Goal: Information Seeking & Learning: Understand process/instructions

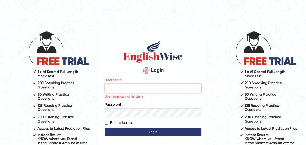
type input "varungabbi"
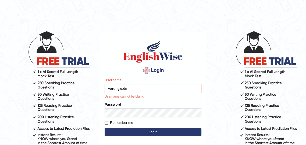
click at [105, 128] on button "Login" at bounding box center [153, 132] width 97 height 8
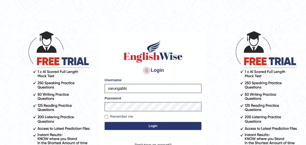
click at [134, 123] on button "Login" at bounding box center [153, 126] width 97 height 8
click at [144, 127] on button "Login" at bounding box center [153, 126] width 97 height 8
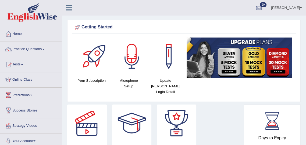
click at [42, 79] on link "Online Class" at bounding box center [30, 79] width 61 height 13
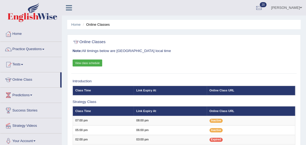
click at [86, 66] on link "View class schedule" at bounding box center [88, 63] width 30 height 7
